Goal: Task Accomplishment & Management: Use online tool/utility

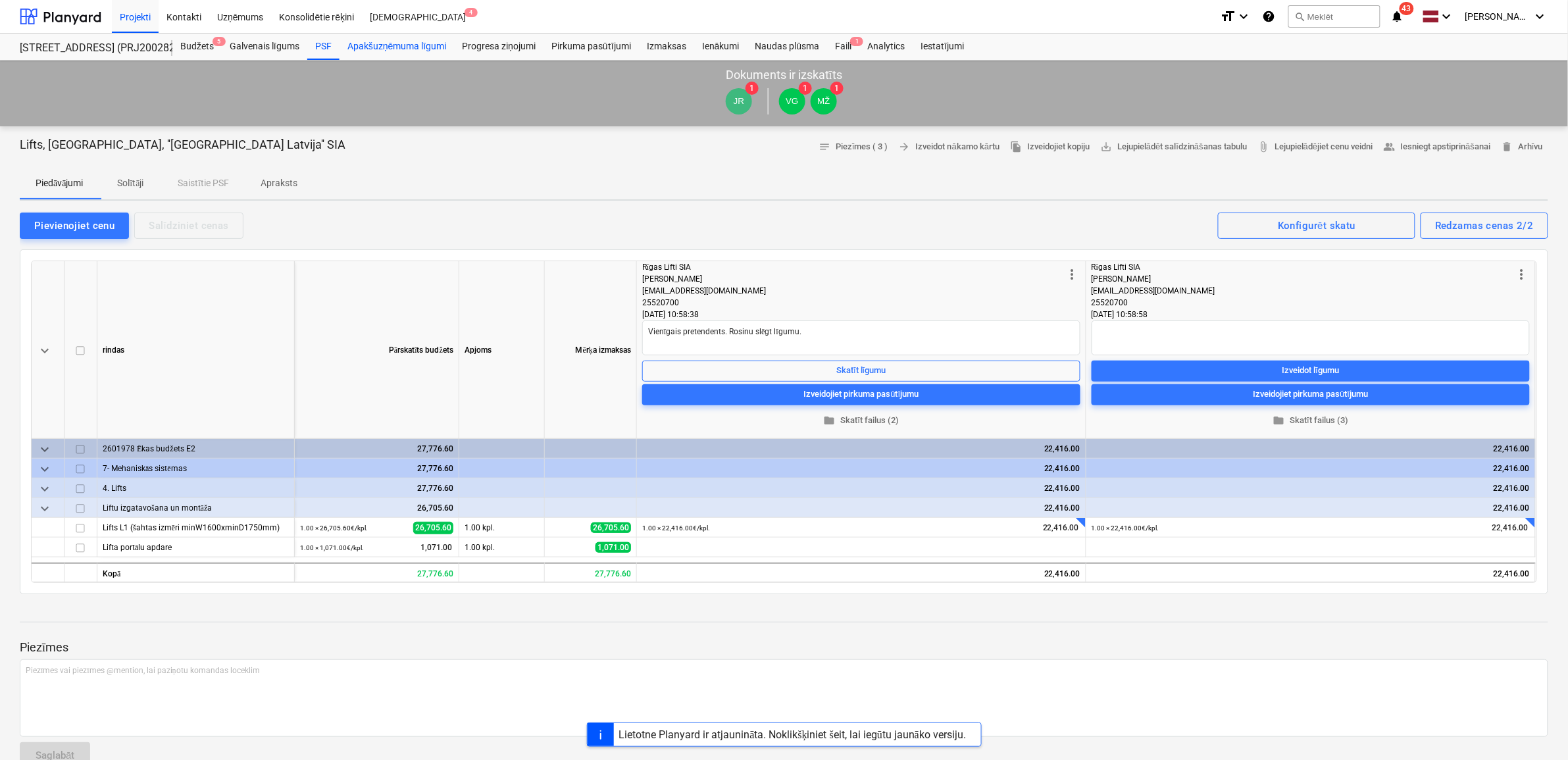
type textarea "x"
click at [379, 39] on div "Apakšuzņēmuma līgumi" at bounding box center [396, 47] width 114 height 26
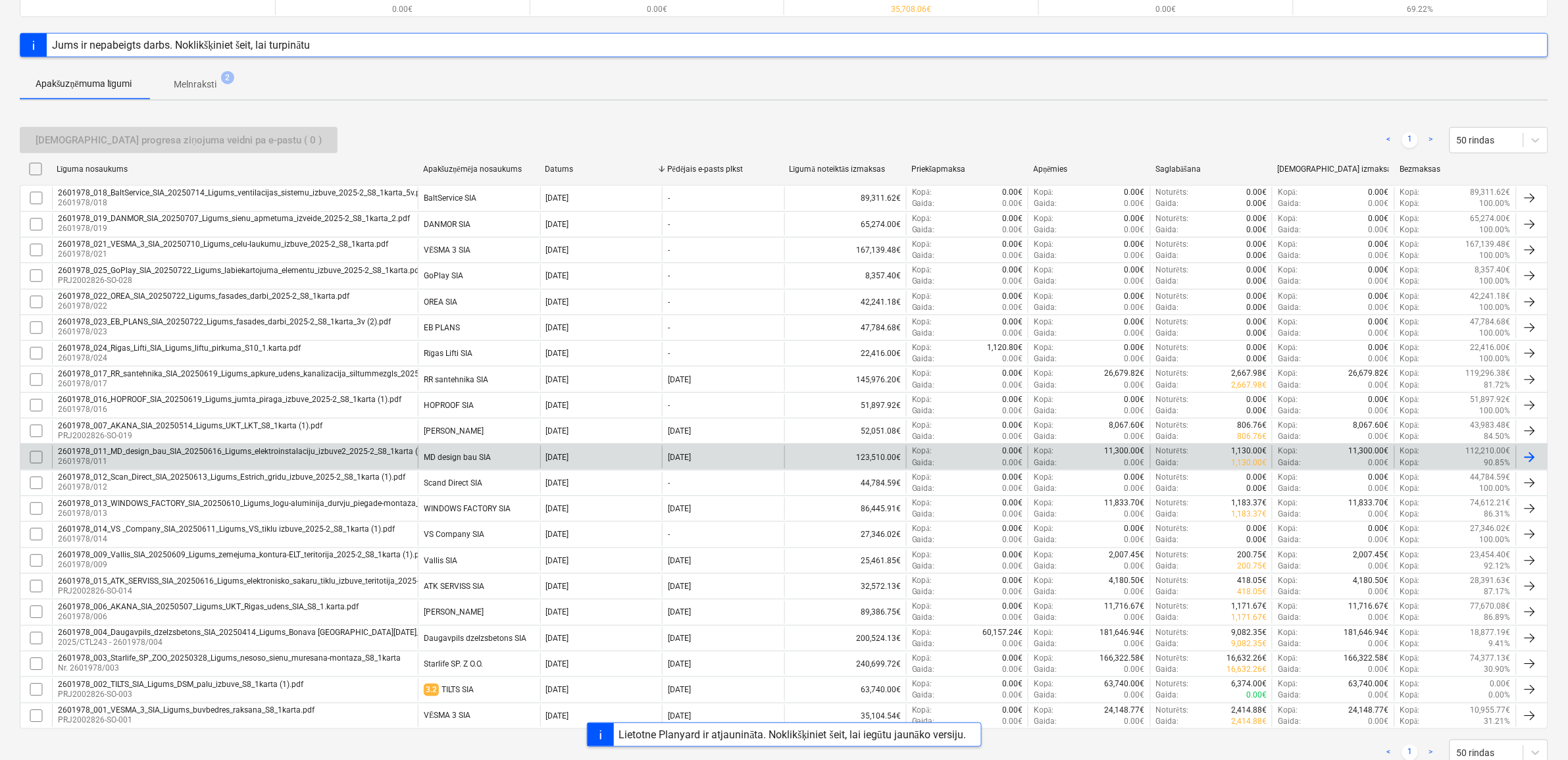
scroll to position [206, 0]
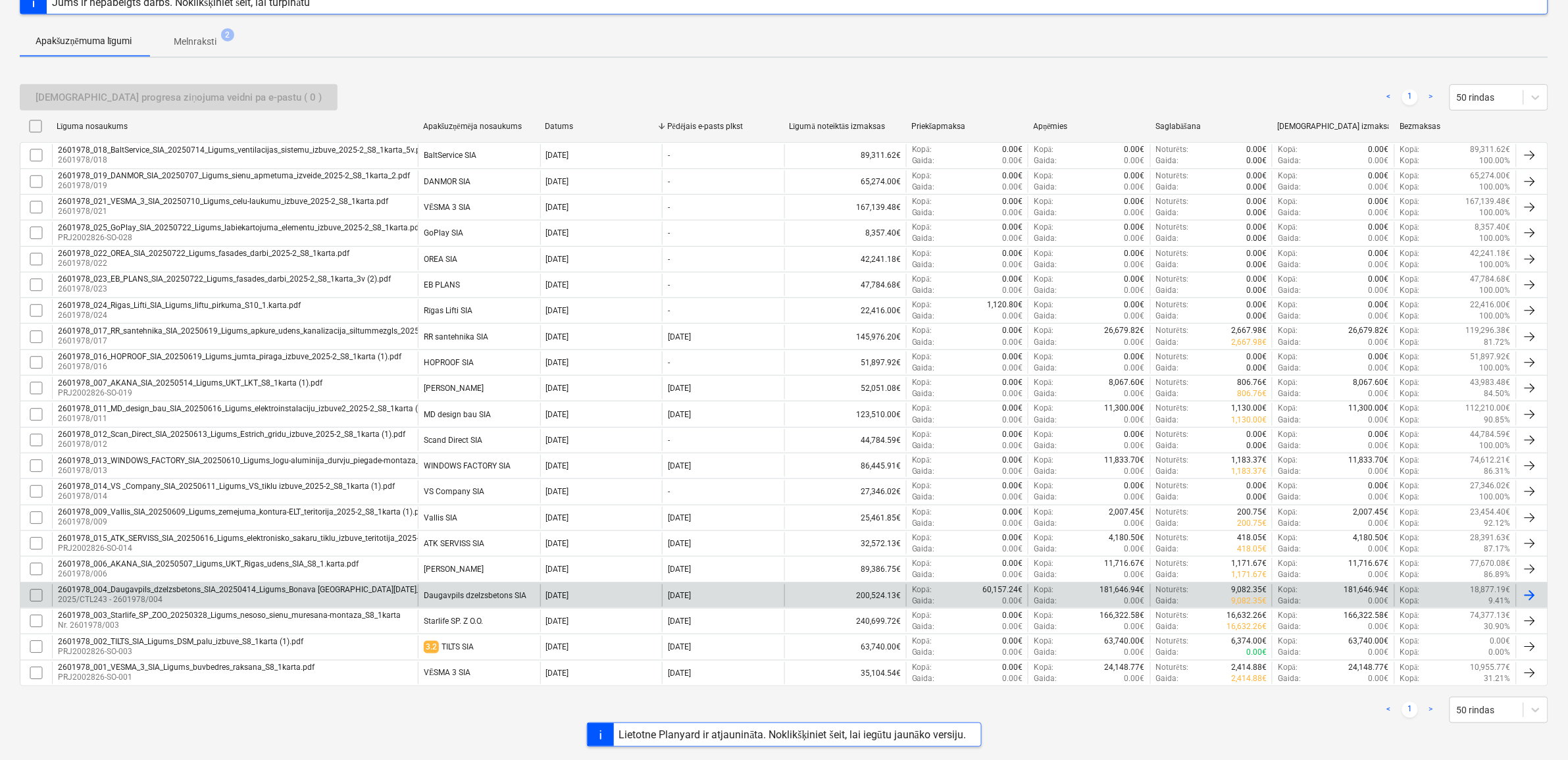
click at [224, 583] on div "2601978_004_Daugavpils_dzelzsbetons_SIA_20250414_Ligums_Bonava [GEOGRAPHIC_DATA…" at bounding box center [784, 595] width 1529 height 26
click at [212, 590] on div "2601978_004_Daugavpils_dzelzsbetons_SIA_20250414_Ligums_Bonava [GEOGRAPHIC_DATA…" at bounding box center [289, 589] width 463 height 9
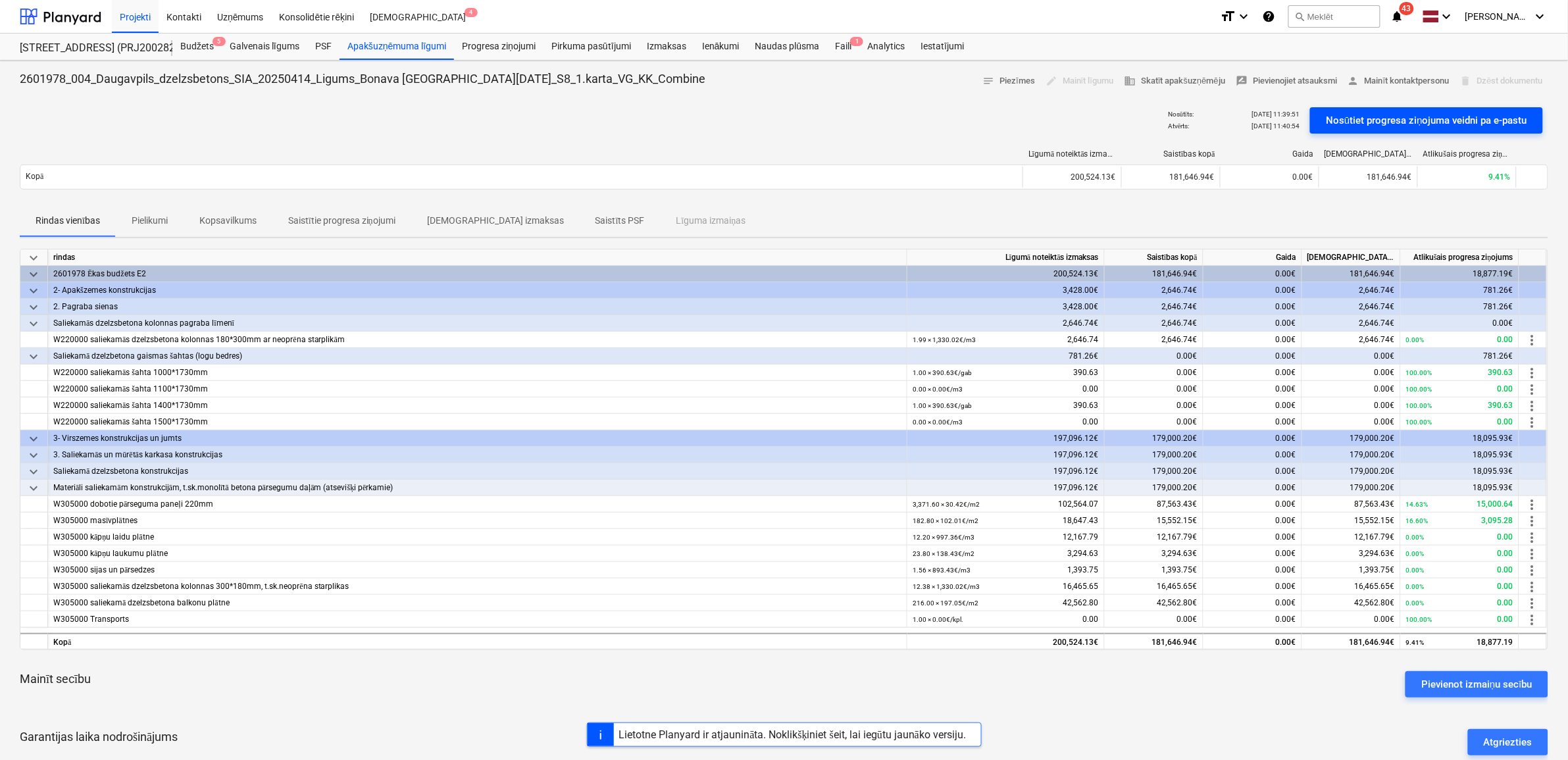
click at [1427, 120] on div "Nosūtiet progresa ziņojuma veidni pa e-pastu" at bounding box center [1426, 120] width 201 height 17
click at [847, 44] on div "Faili 1" at bounding box center [843, 47] width 33 height 26
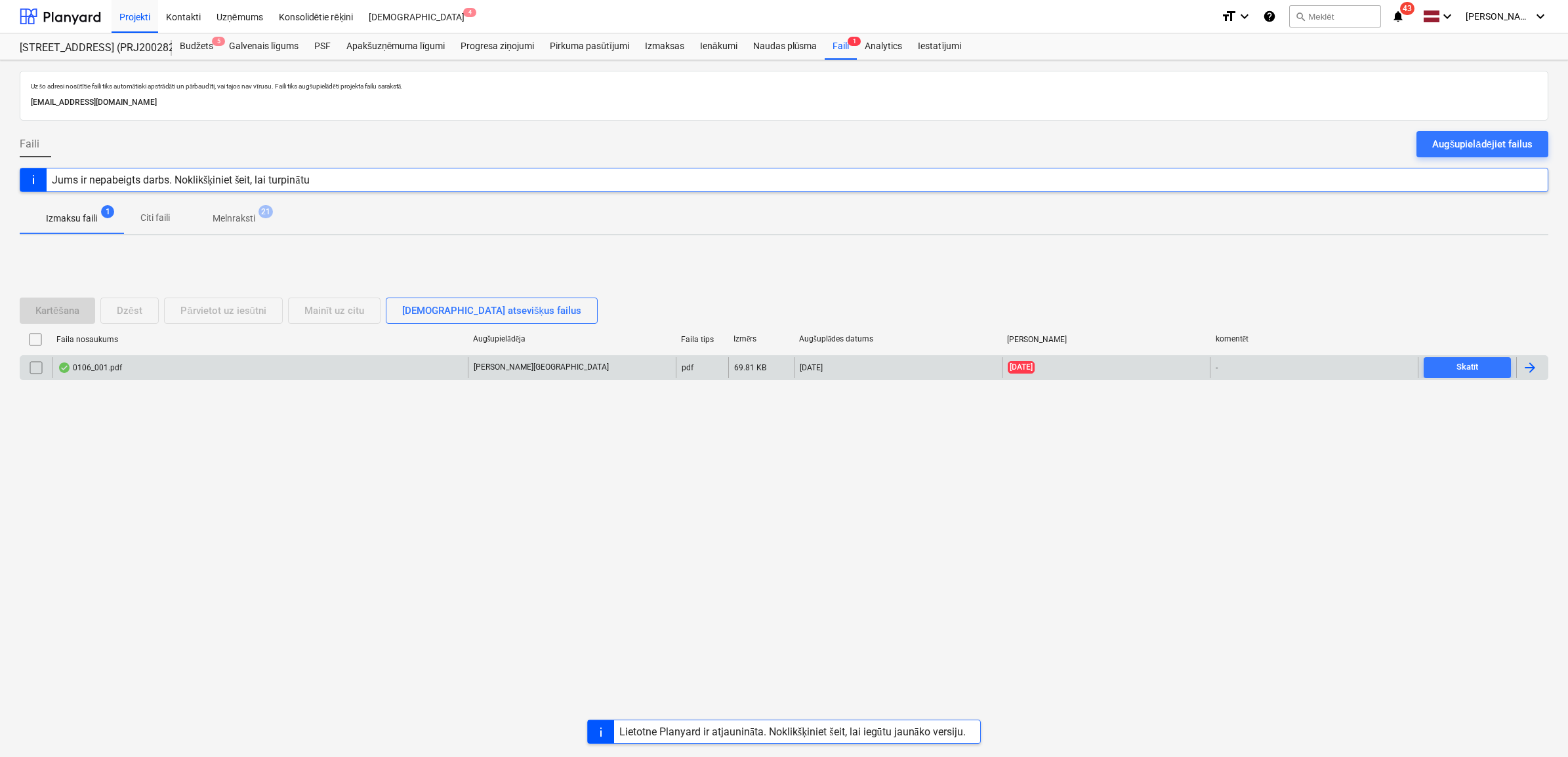
click at [296, 370] on div "0106_001.pdf" at bounding box center [259, 367] width 416 height 21
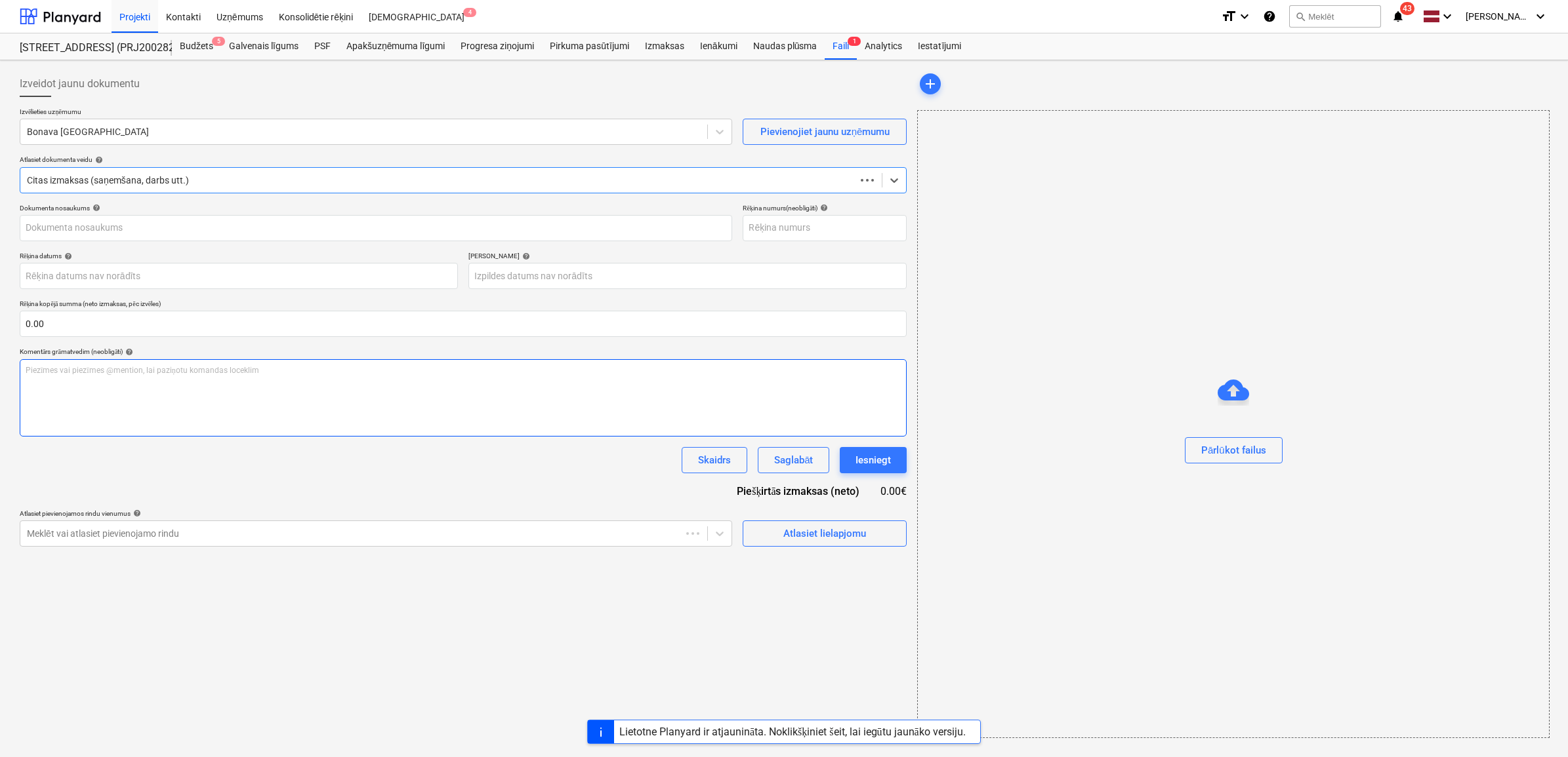
type input "0"
type input "[DATE]"
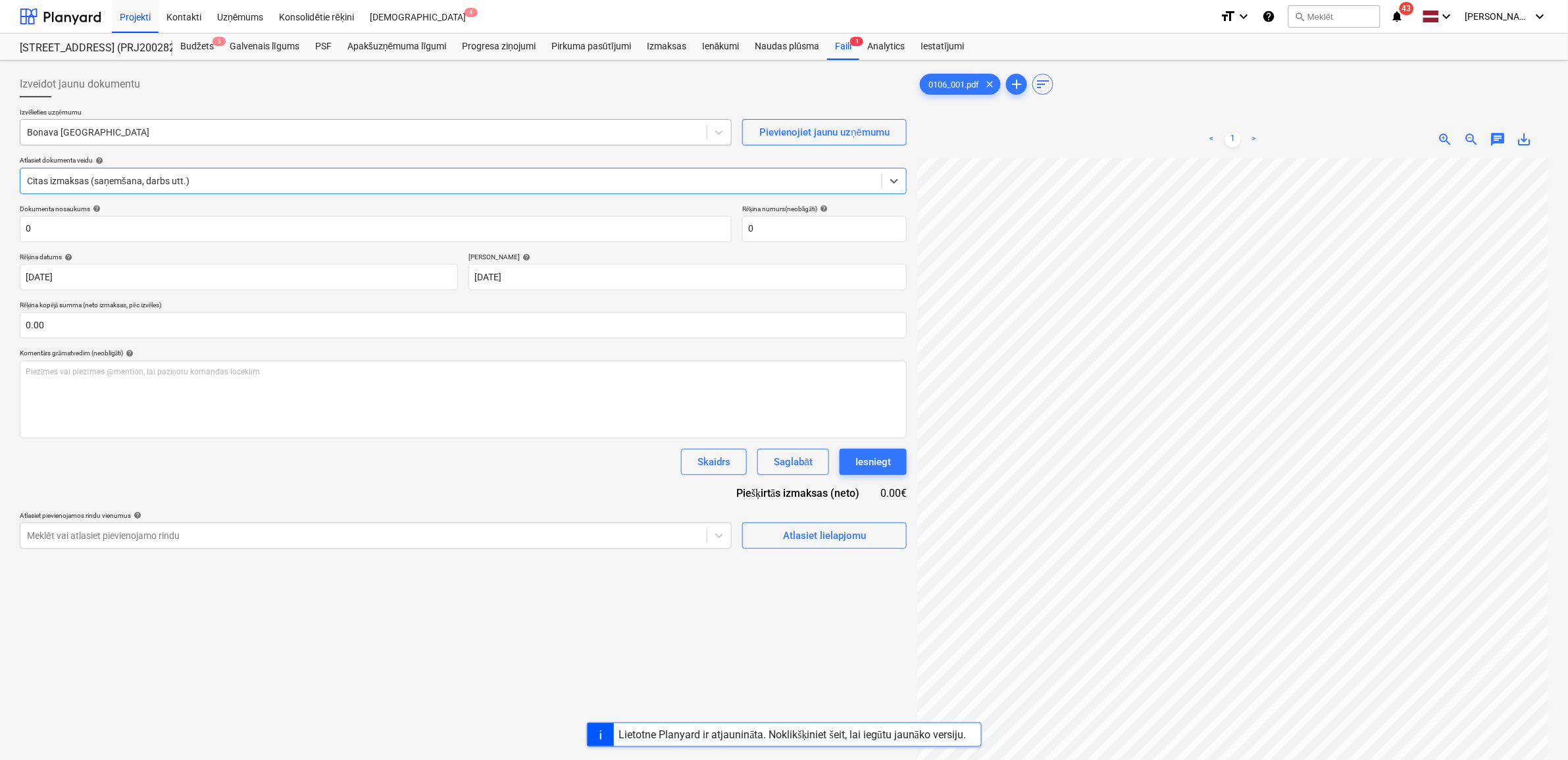
click at [234, 129] on div at bounding box center [363, 132] width 673 height 13
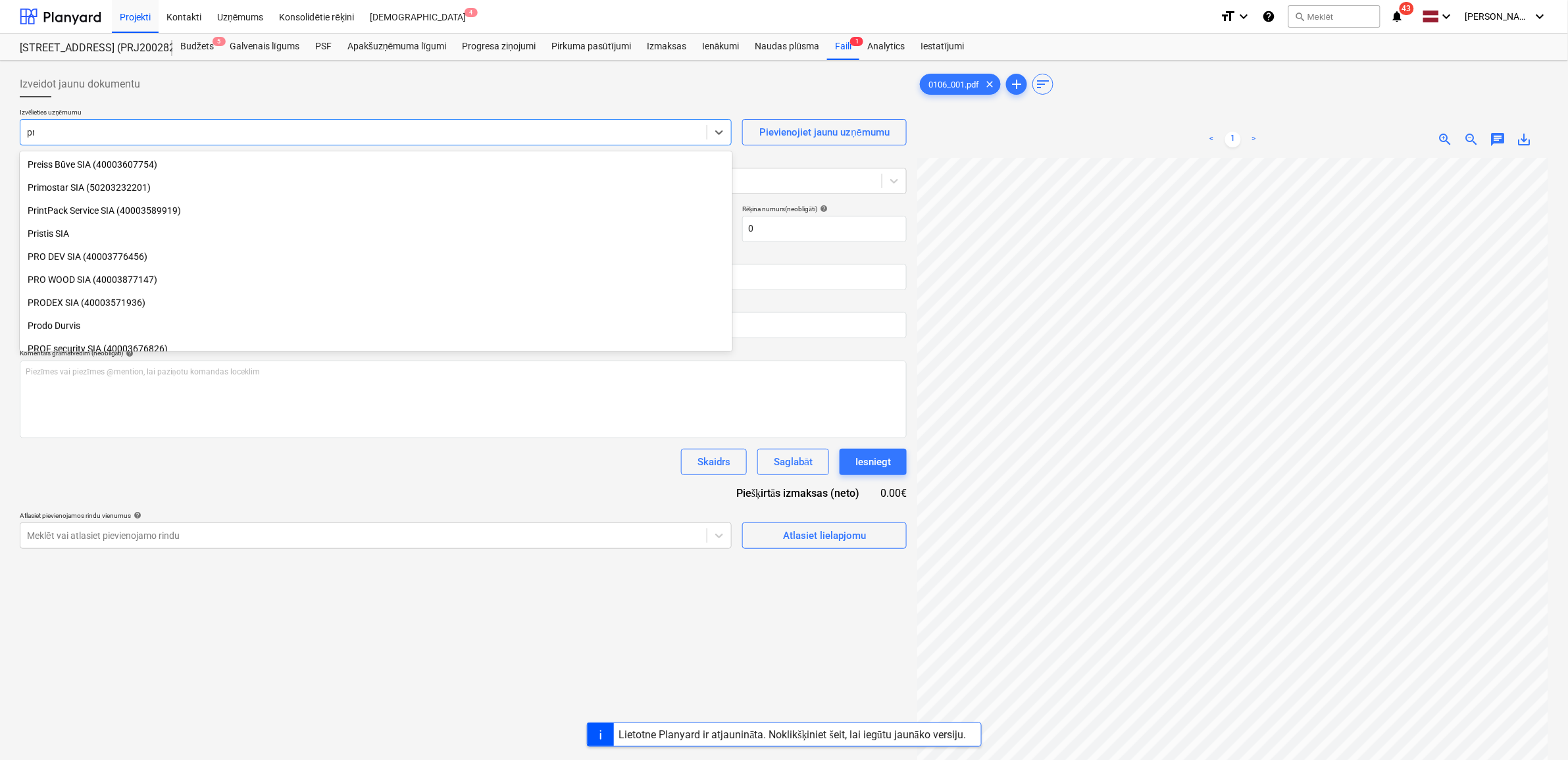
scroll to position [770, 0]
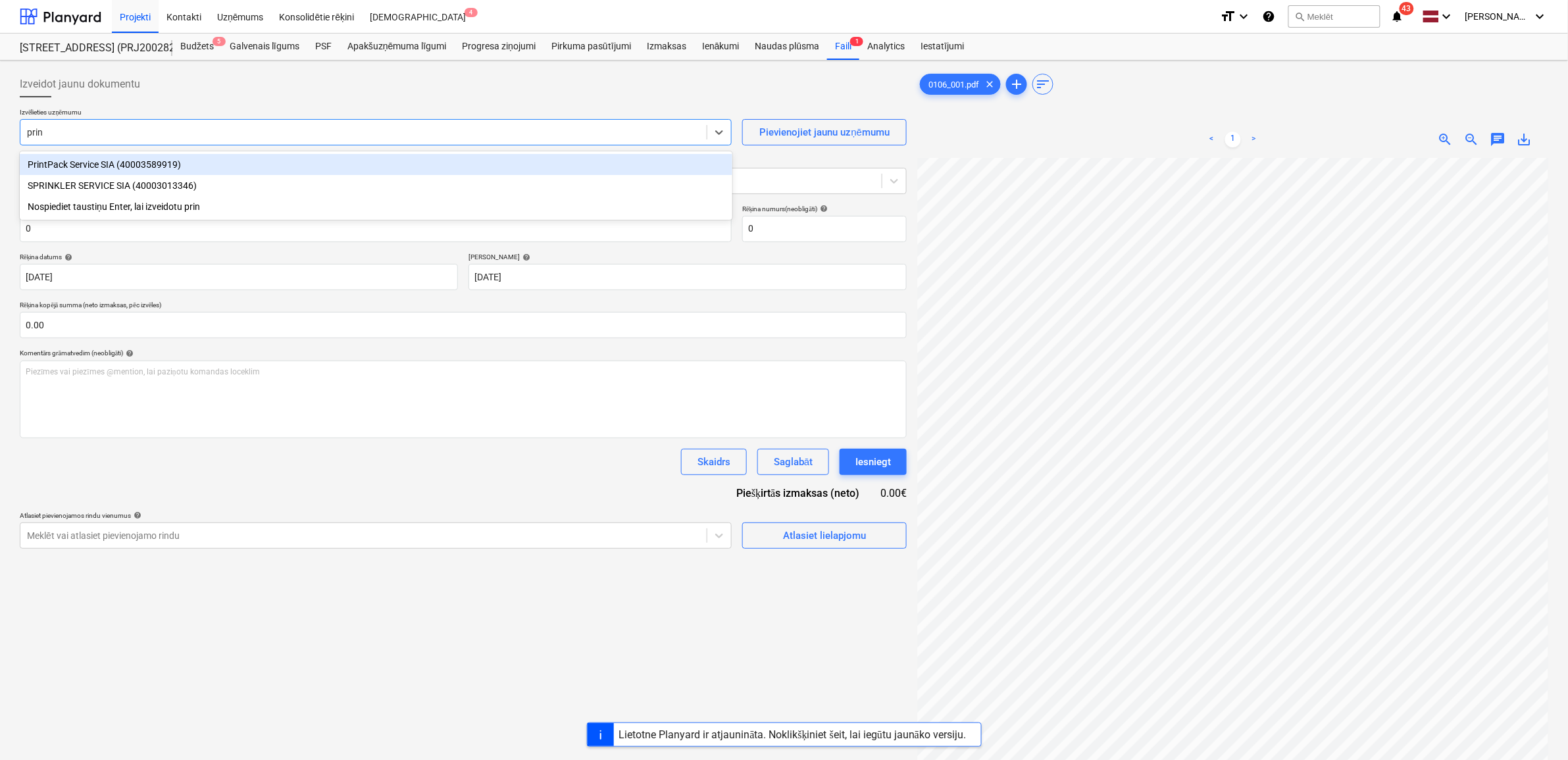
type input "print"
click at [254, 163] on div "PrintPack Service SIA (40003589919)" at bounding box center [376, 165] width 713 height 21
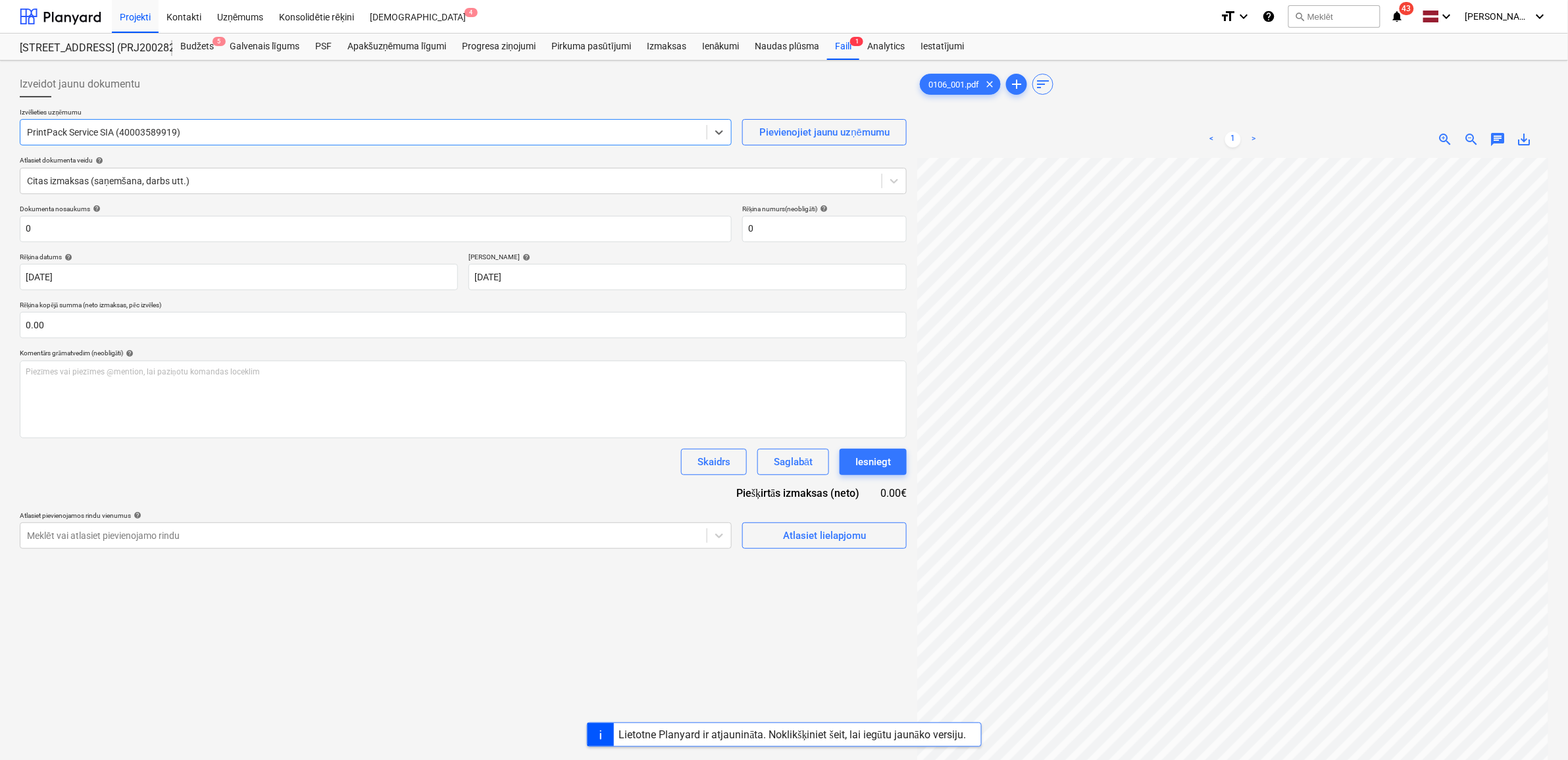
click at [1519, 141] on span "save_alt" at bounding box center [1524, 139] width 16 height 16
click at [77, 228] on input "0" at bounding box center [376, 229] width 712 height 26
drag, startPoint x: 45, startPoint y: 230, endPoint x: -57, endPoint y: 231, distance: 102.0
click at [0, 231] on html "Projekti Kontakti Uzņēmums Konsolidētie rēķini Iesūtne 4 format_size keyboard_a…" at bounding box center [784, 380] width 1568 height 760
paste input "106_001"
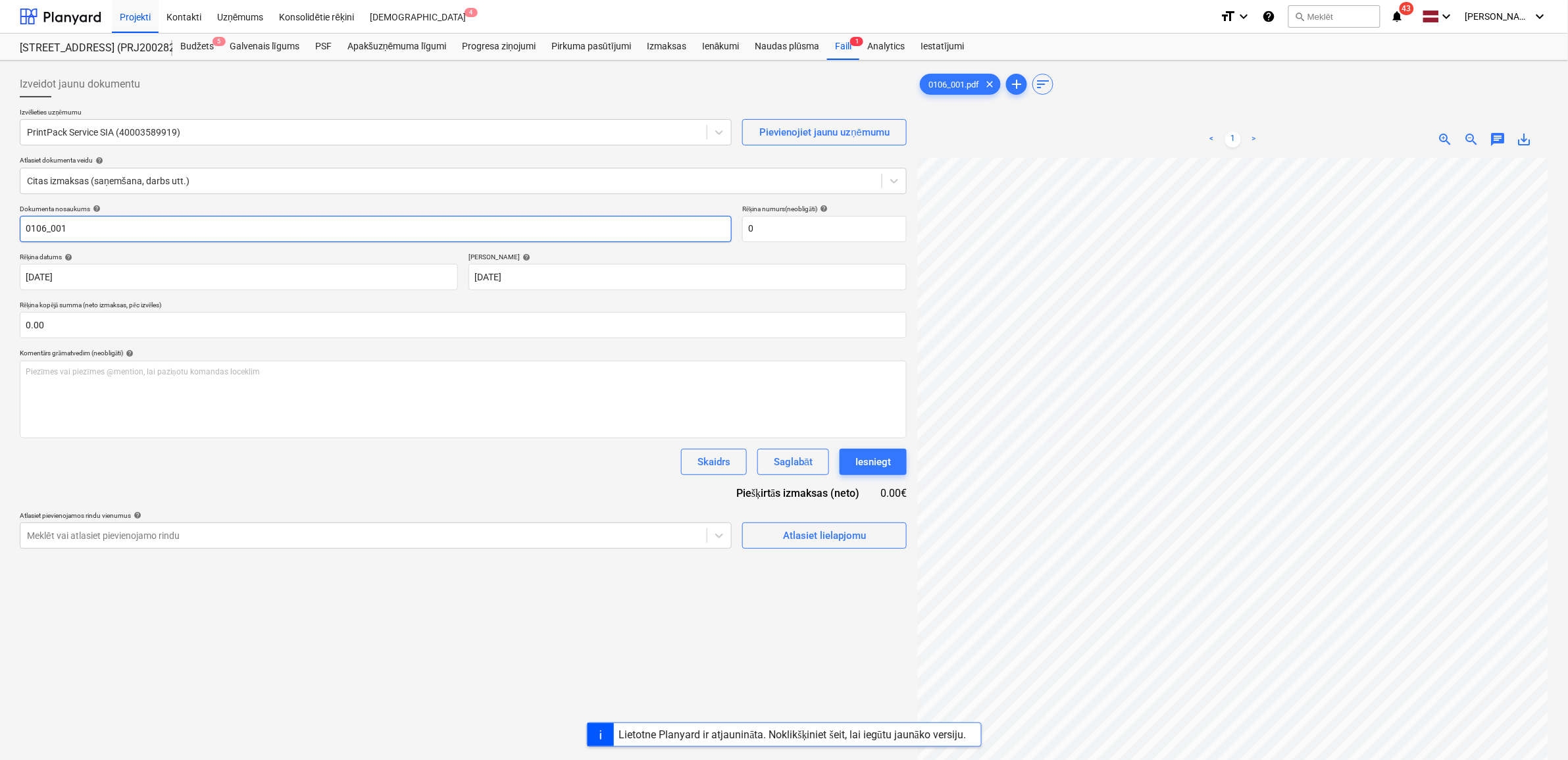
type input "0106_001"
click at [116, 325] on input "text" at bounding box center [464, 325] width 887 height 26
type input "231.00"
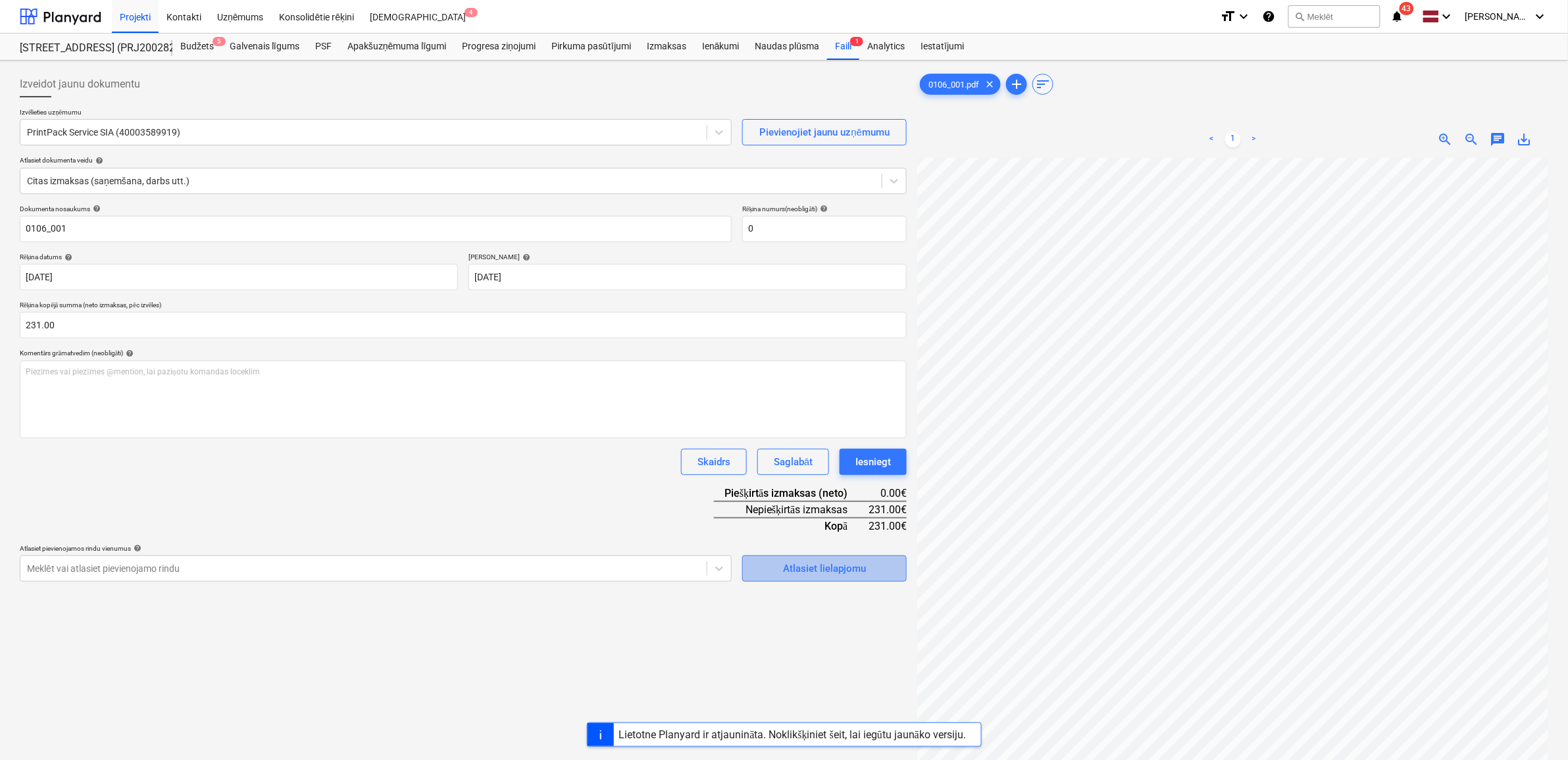
click at [819, 572] on div "Atlasiet lielapjomu" at bounding box center [825, 568] width 83 height 17
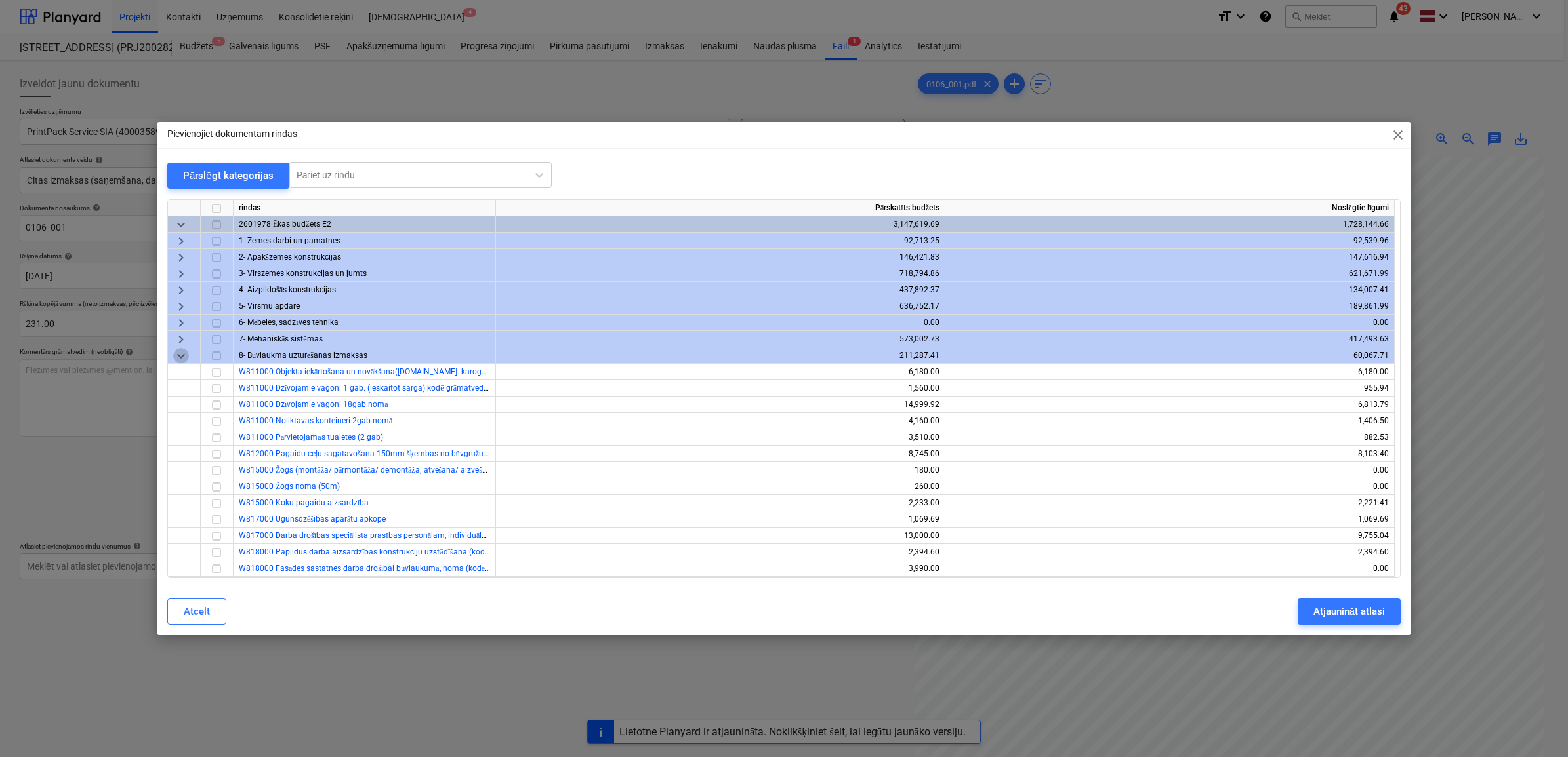
click at [177, 361] on span "keyboard_arrow_down" at bounding box center [181, 355] width 16 height 16
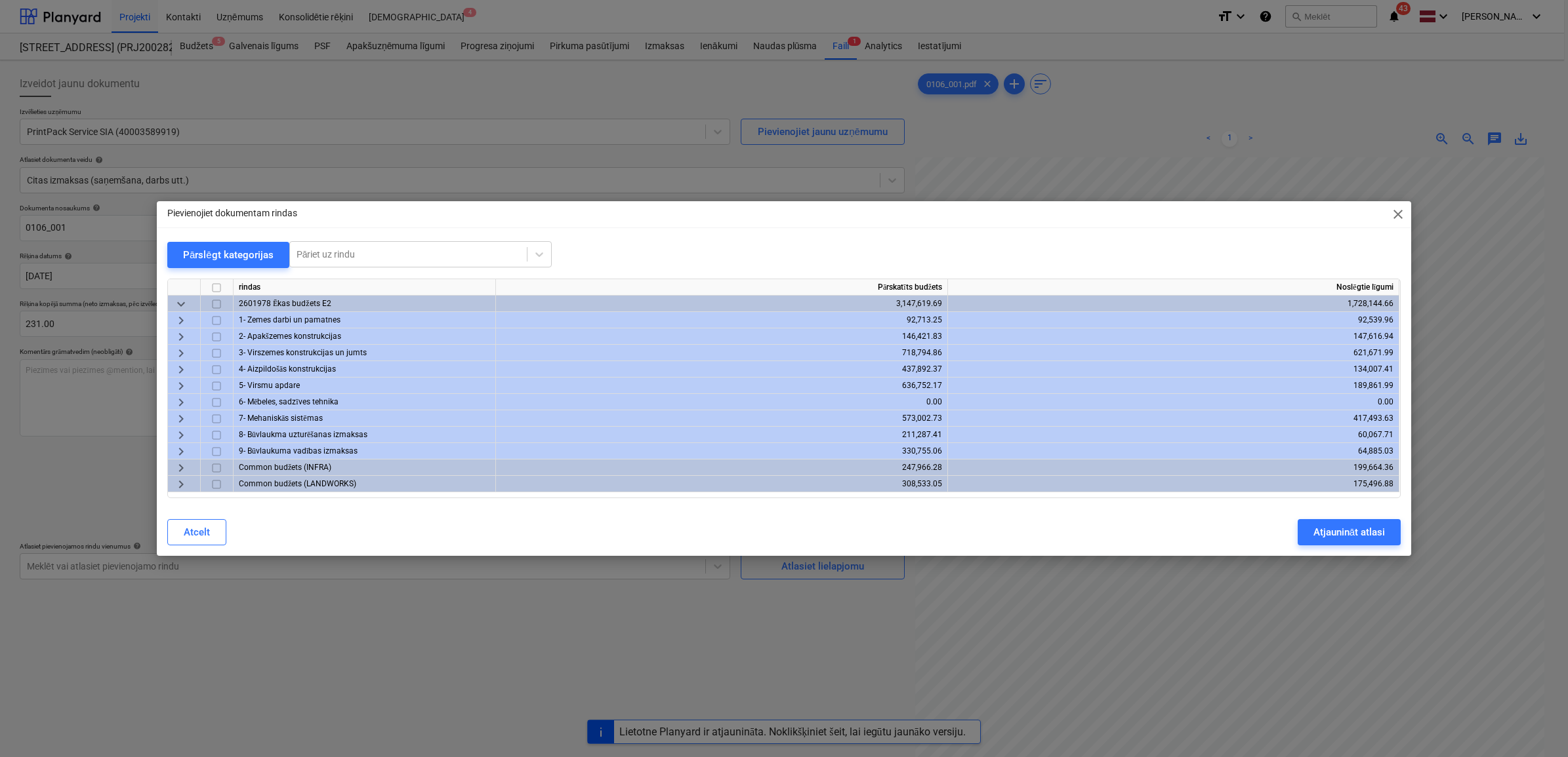
click at [176, 384] on span "keyboard_arrow_right" at bounding box center [181, 386] width 16 height 16
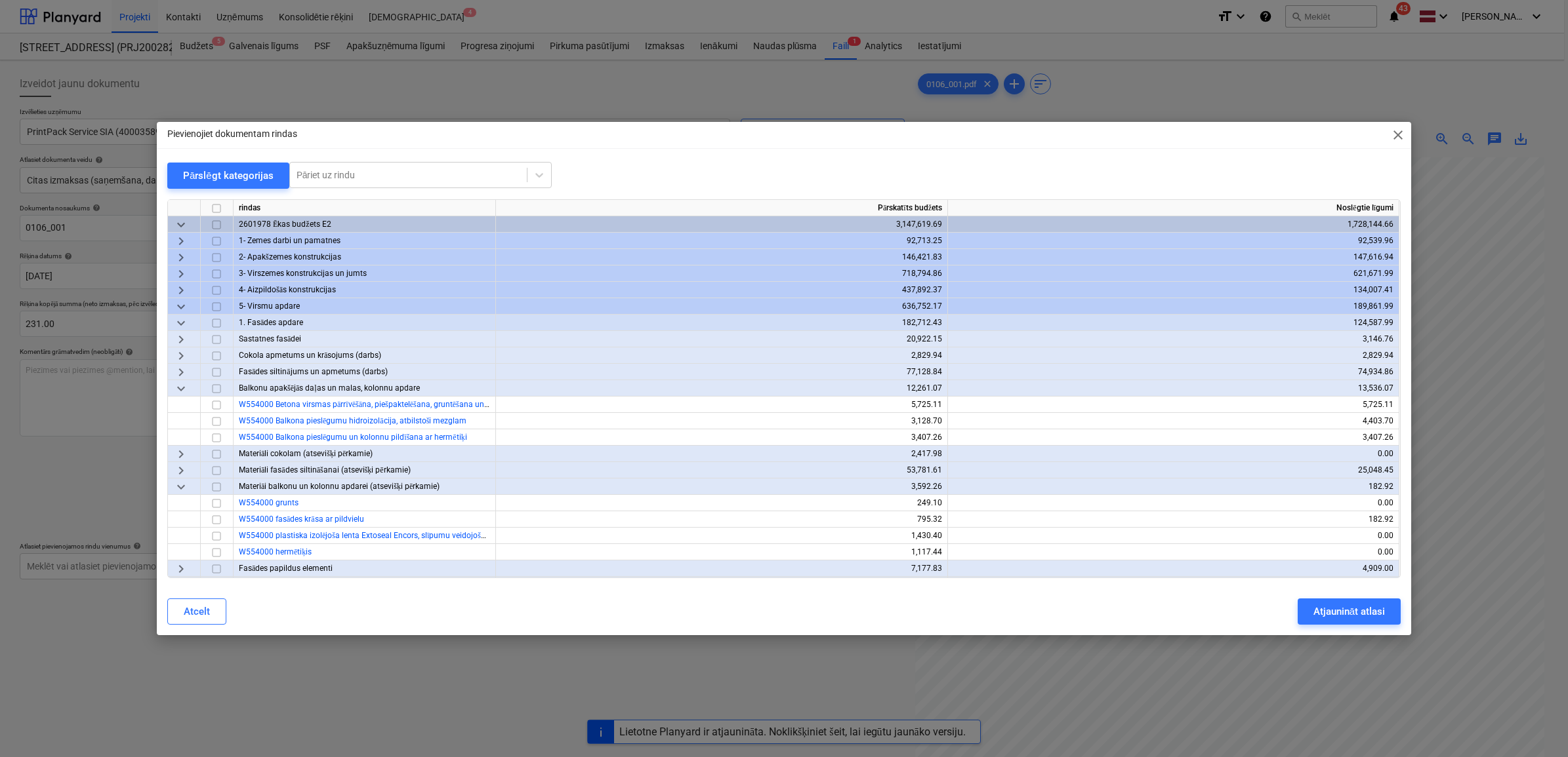
click at [177, 338] on span "keyboard_arrow_right" at bounding box center [181, 339] width 16 height 16
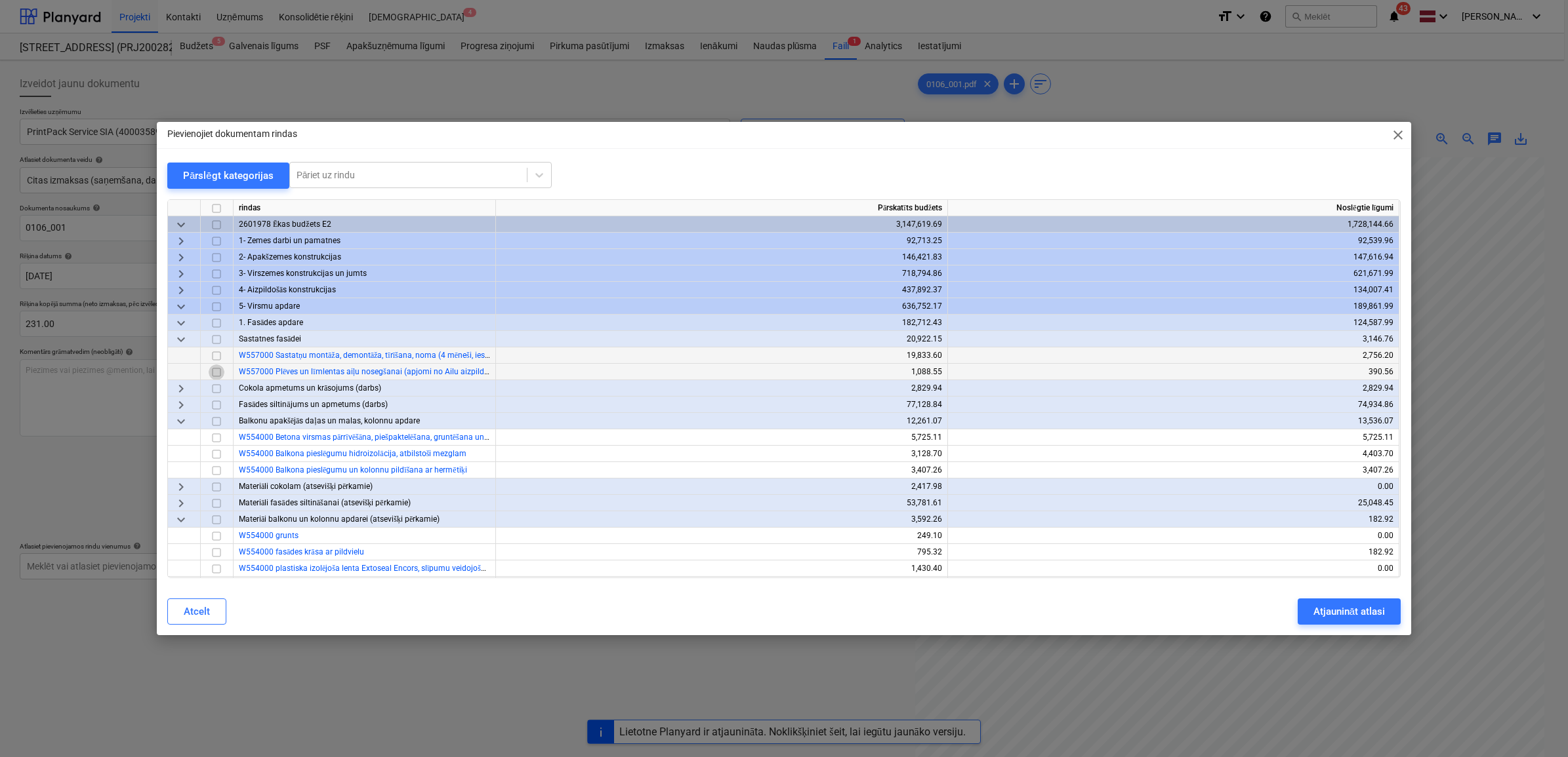
click at [215, 374] on input "checkbox" at bounding box center [216, 372] width 16 height 16
click at [1332, 604] on div "Atjaunināt atlasi" at bounding box center [1349, 612] width 72 height 17
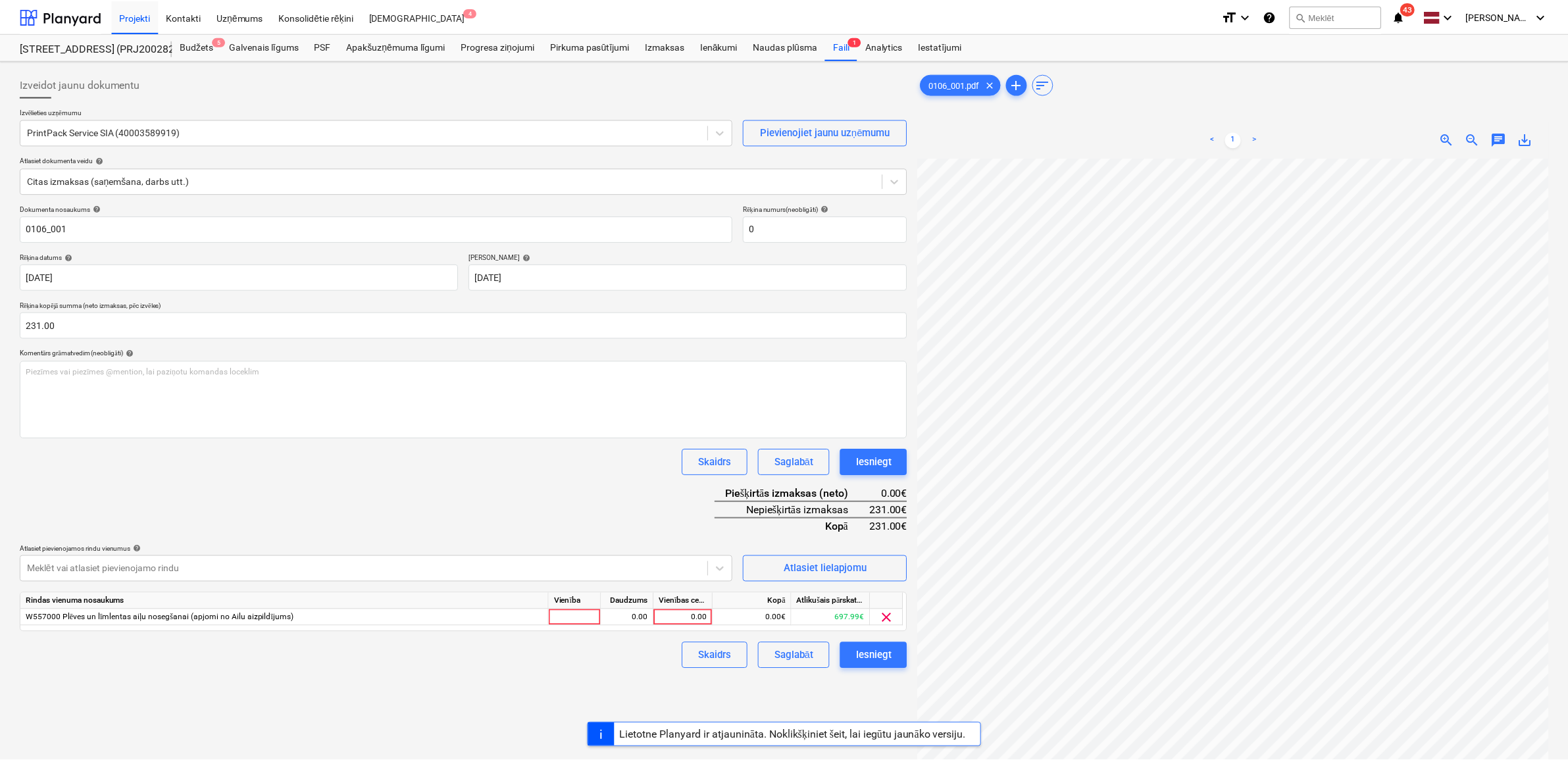
scroll to position [123, 60]
click at [664, 624] on div "0.00" at bounding box center [684, 618] width 48 height 17
type input "231"
click at [874, 651] on div "Iesniegt" at bounding box center [873, 655] width 35 height 17
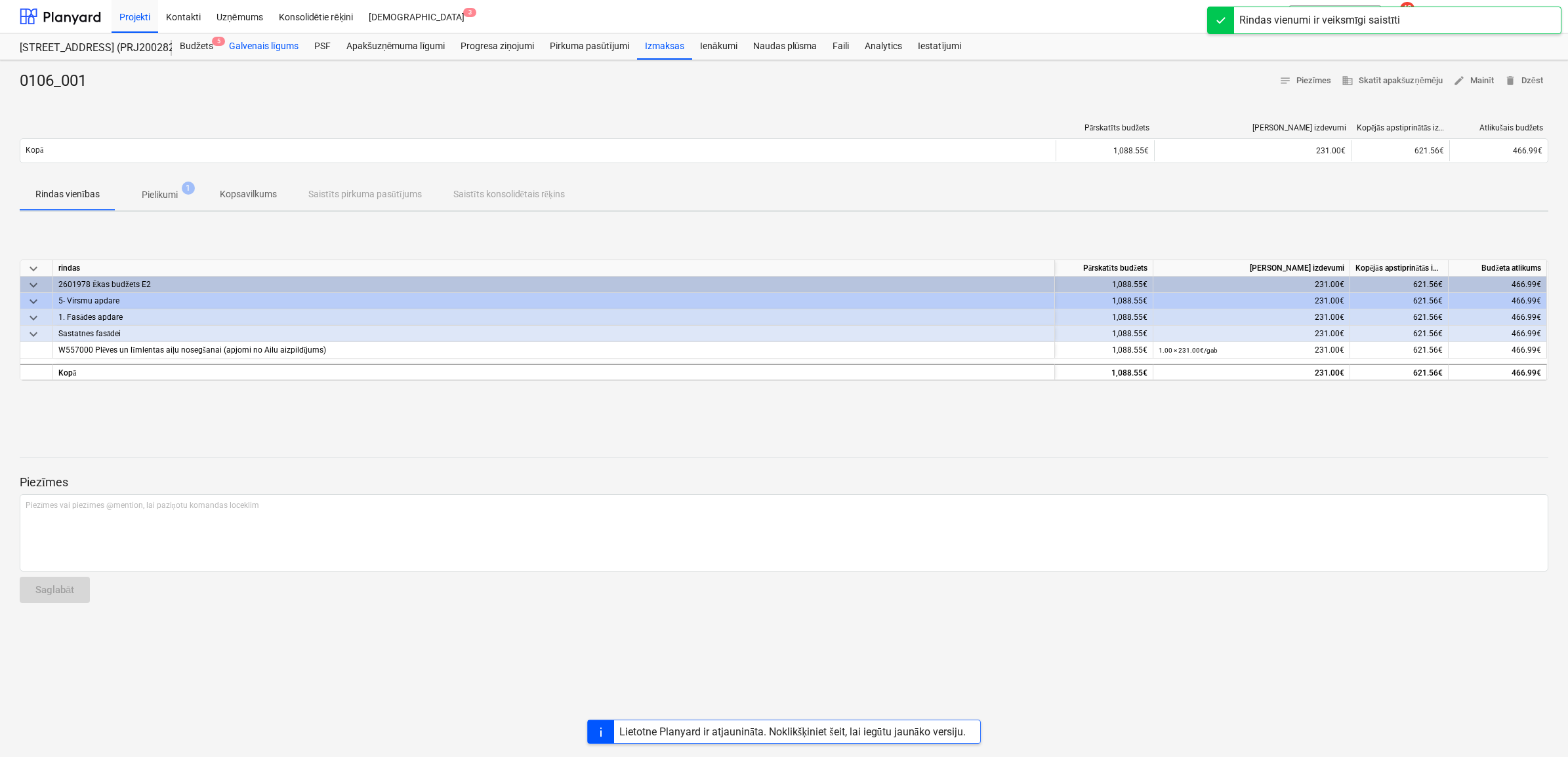
click at [303, 43] on div "Galvenais līgums" at bounding box center [264, 47] width 86 height 26
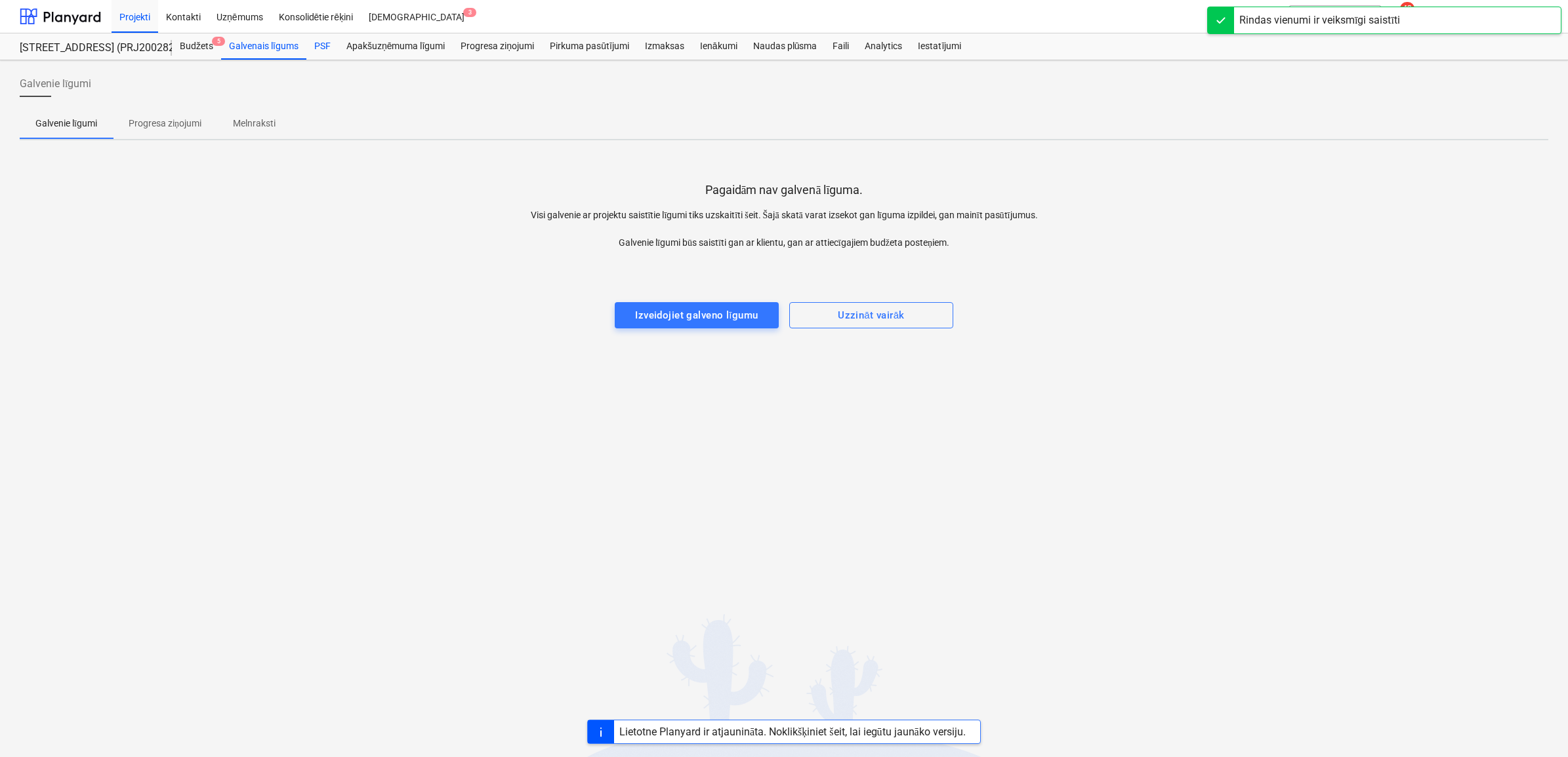
click at [321, 47] on div "PSF" at bounding box center [322, 47] width 32 height 26
